Goal: Transaction & Acquisition: Purchase product/service

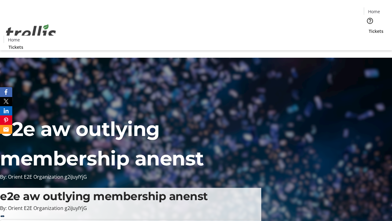
click at [369, 28] on span "Tickets" at bounding box center [376, 31] width 15 height 6
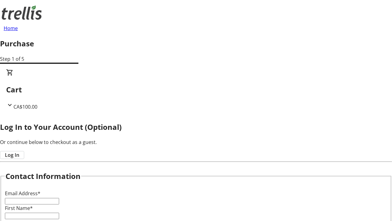
type input "FREE"
type input "[PERSON_NAME][EMAIL_ADDRESS][DOMAIN_NAME]"
type input "[PERSON_NAME]"
